Goal: Task Accomplishment & Management: Manage account settings

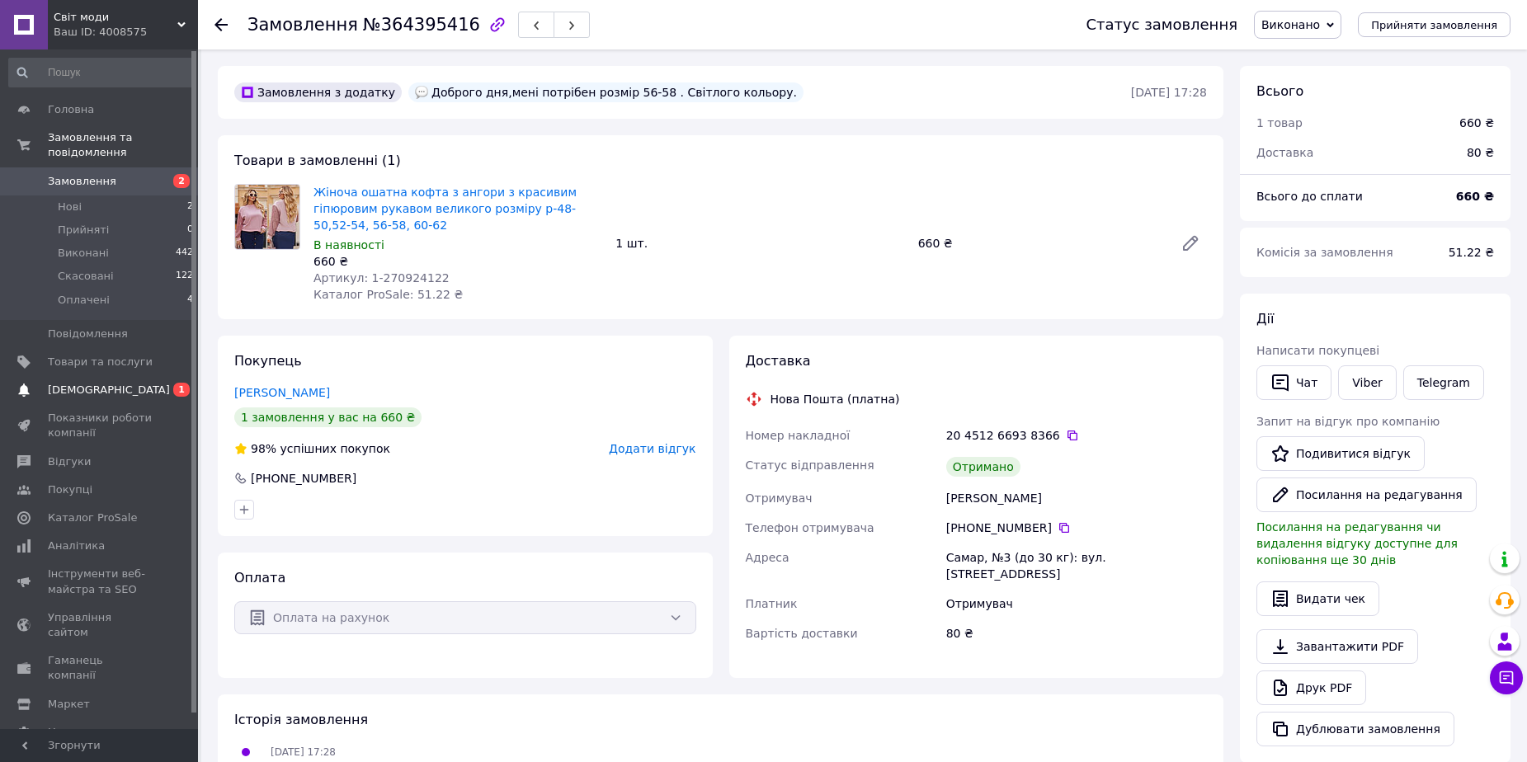
click at [87, 383] on span "[DEMOGRAPHIC_DATA]" at bounding box center [109, 390] width 122 height 15
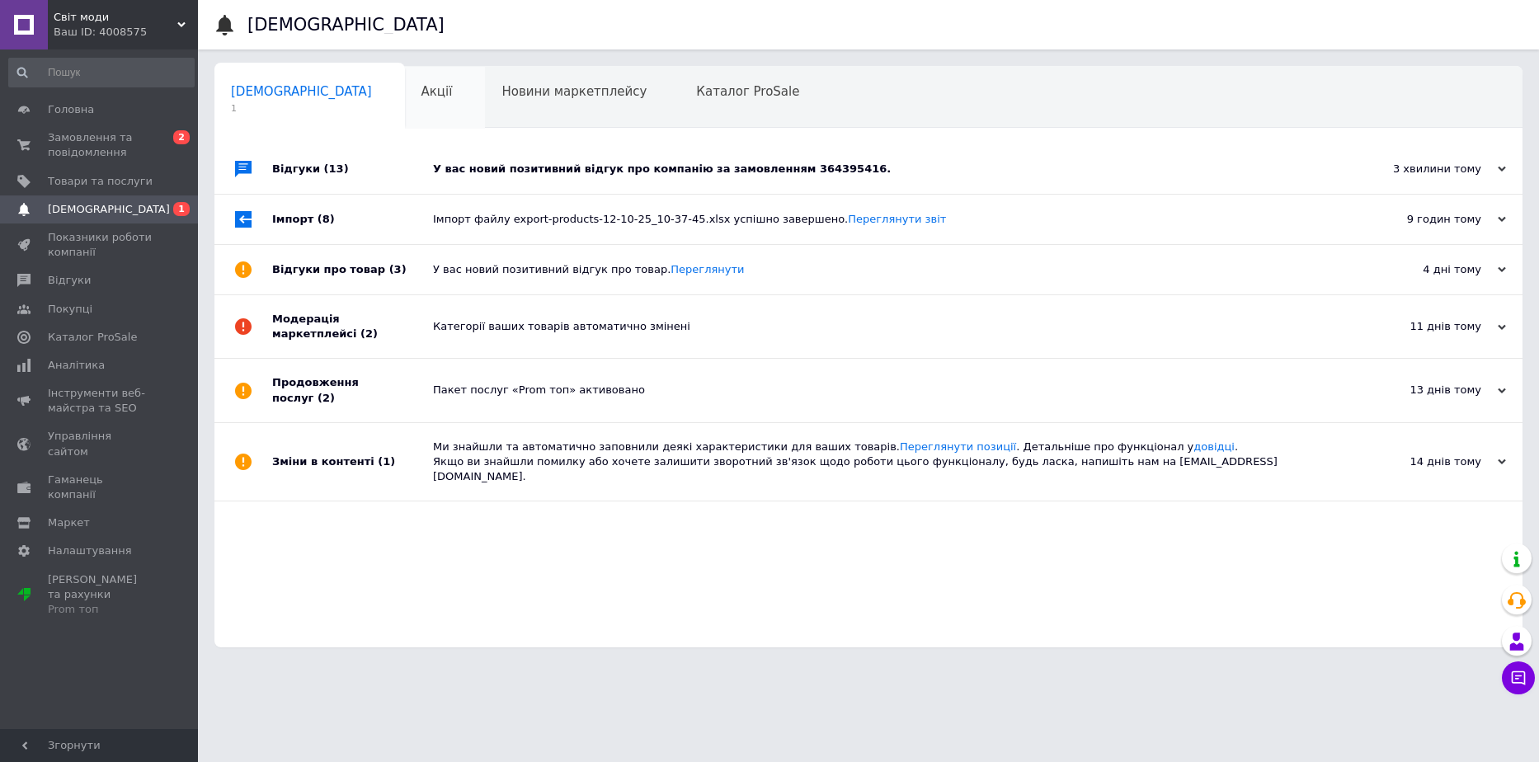
click at [422, 94] on span "Акції" at bounding box center [437, 91] width 31 height 15
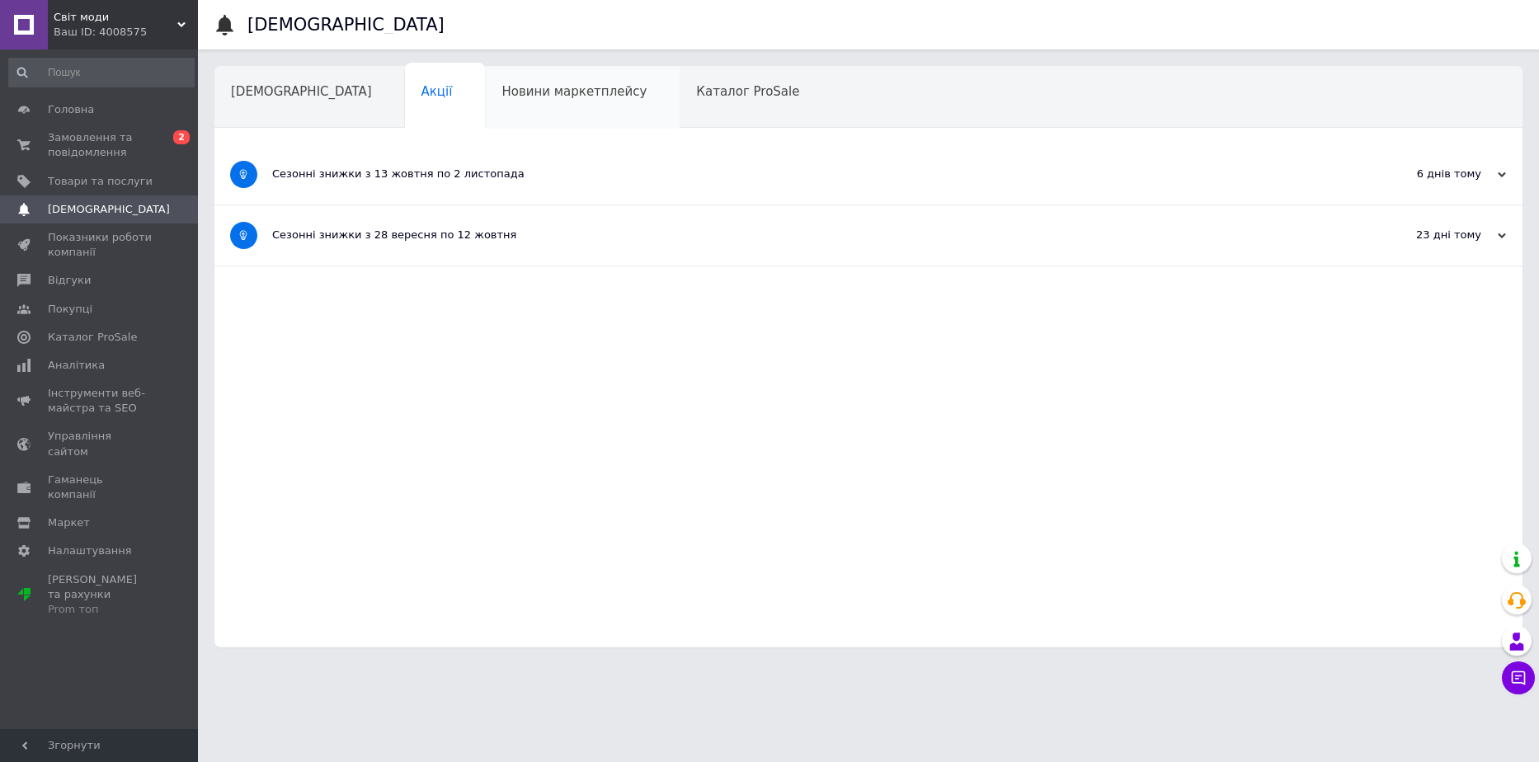
click at [485, 117] on div "Новини маркетплейсу" at bounding box center [582, 98] width 195 height 63
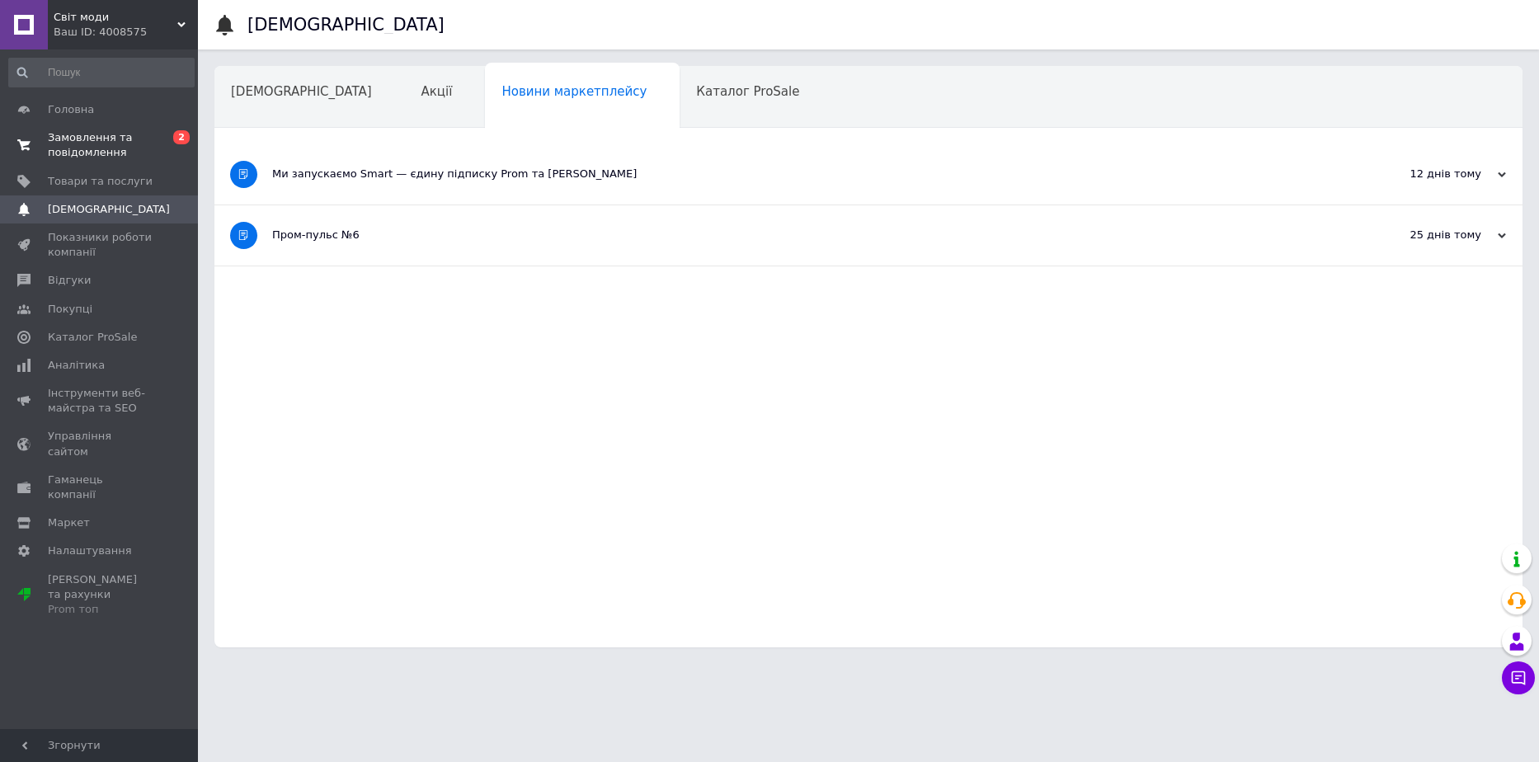
click at [83, 154] on span "Замовлення та повідомлення" at bounding box center [100, 145] width 105 height 30
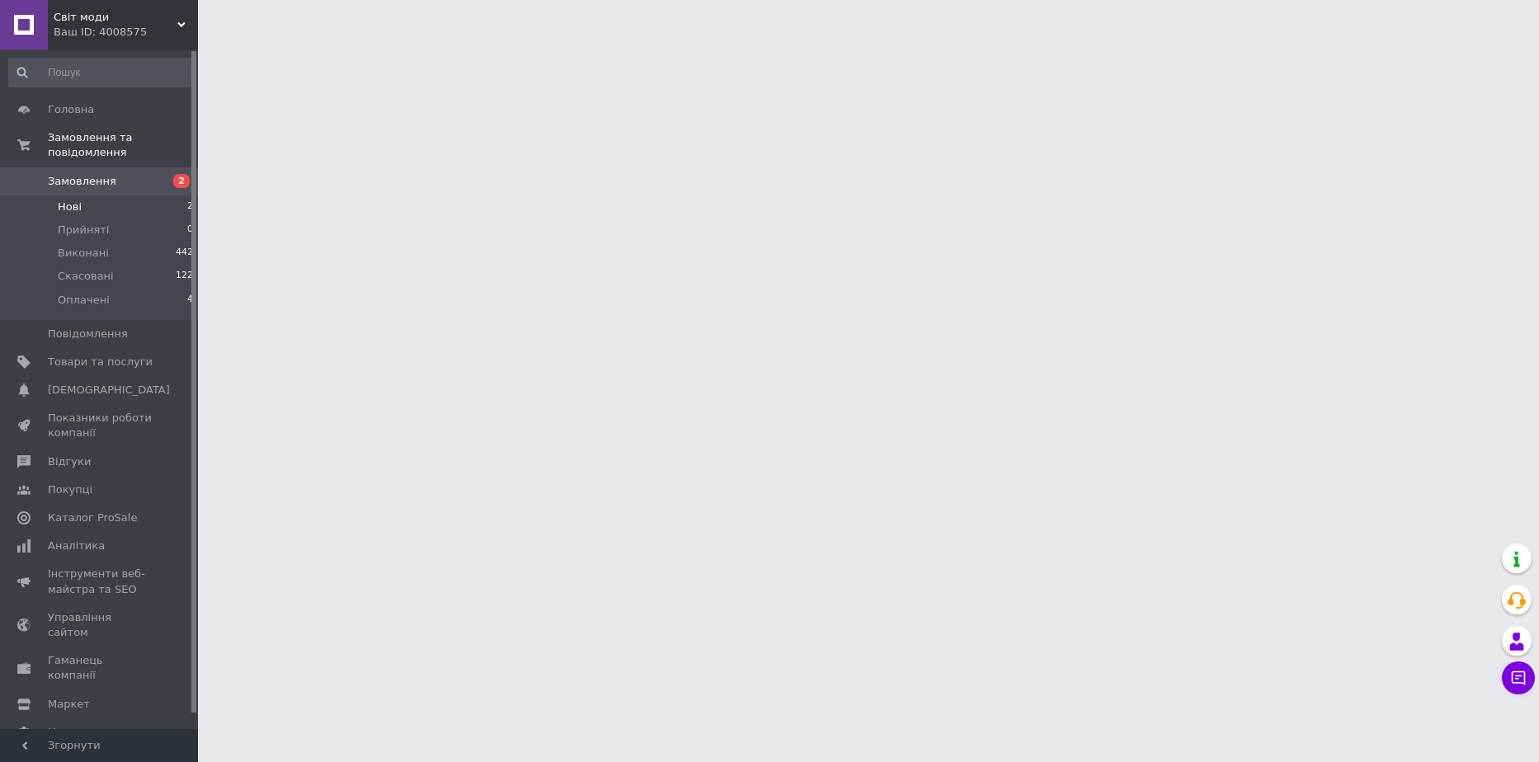
click at [78, 200] on span "Нові" at bounding box center [70, 207] width 24 height 15
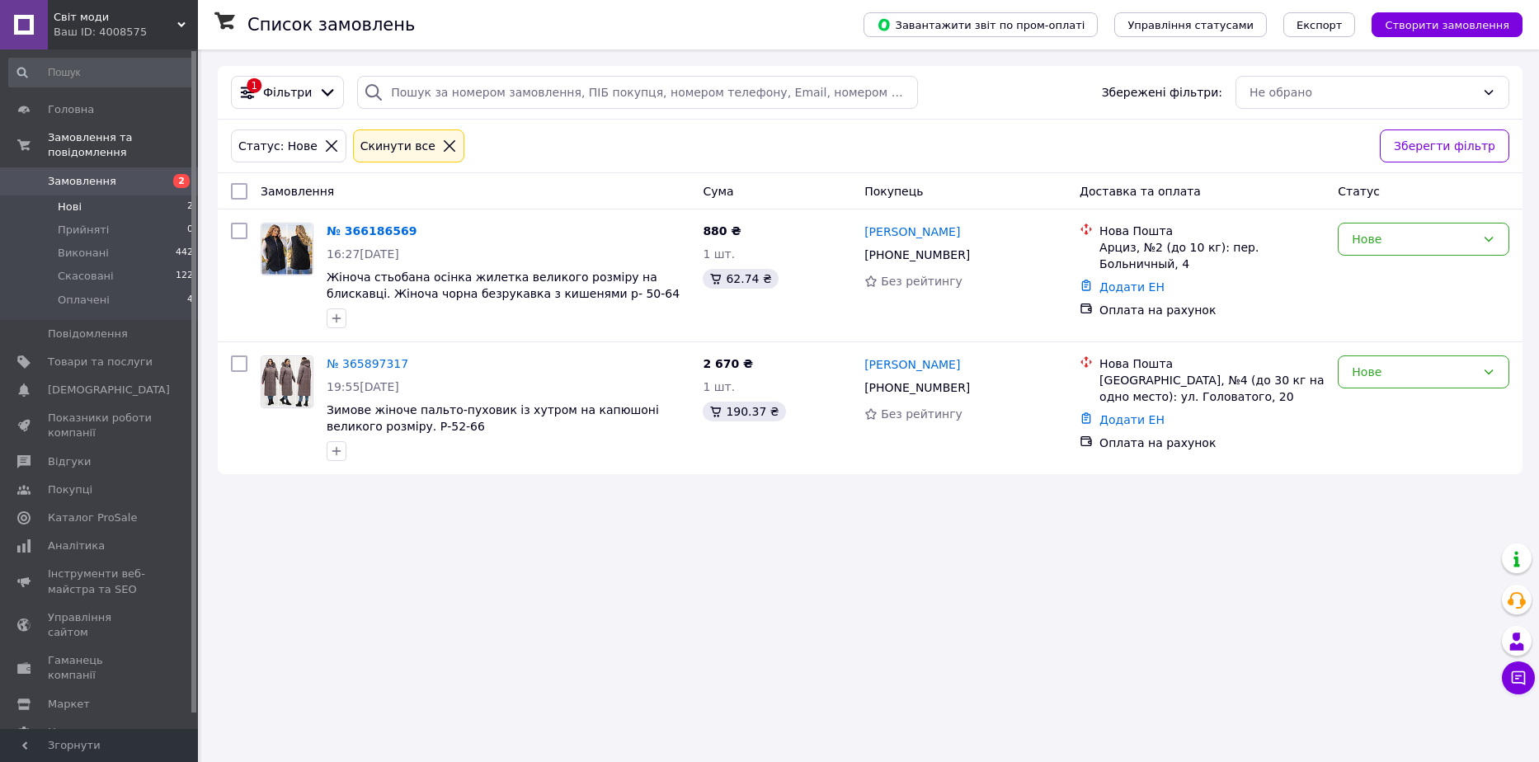
click at [68, 200] on span "Нові" at bounding box center [70, 207] width 24 height 15
